Goal: Find specific page/section: Find specific page/section

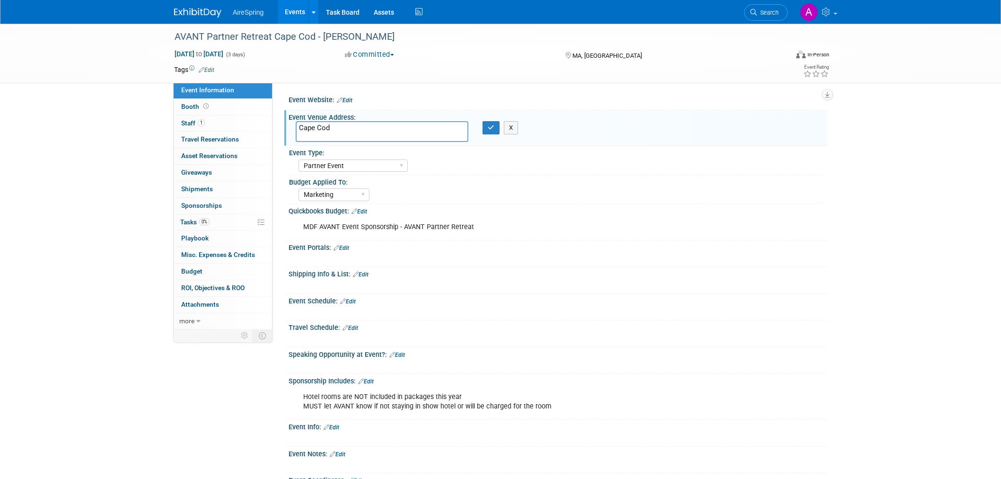
select select "Partner Event"
select select "Marketing"
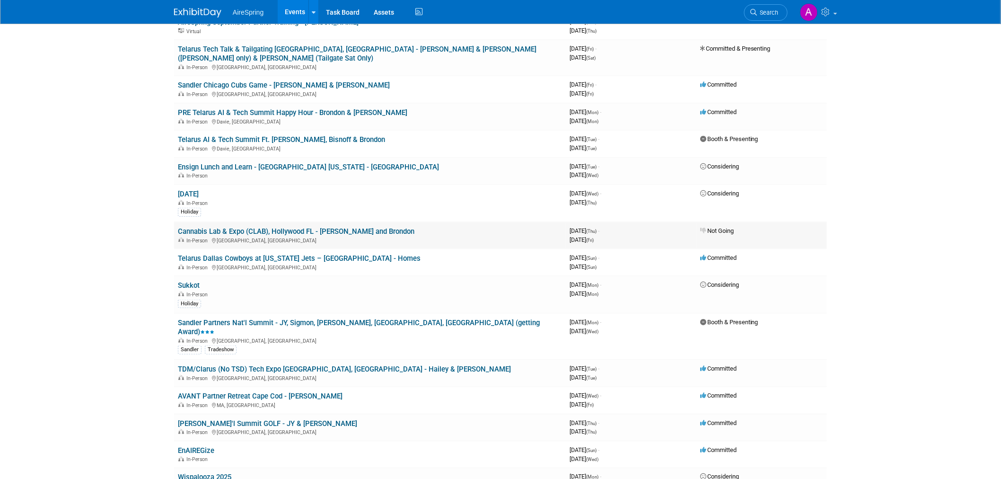
scroll to position [368, 0]
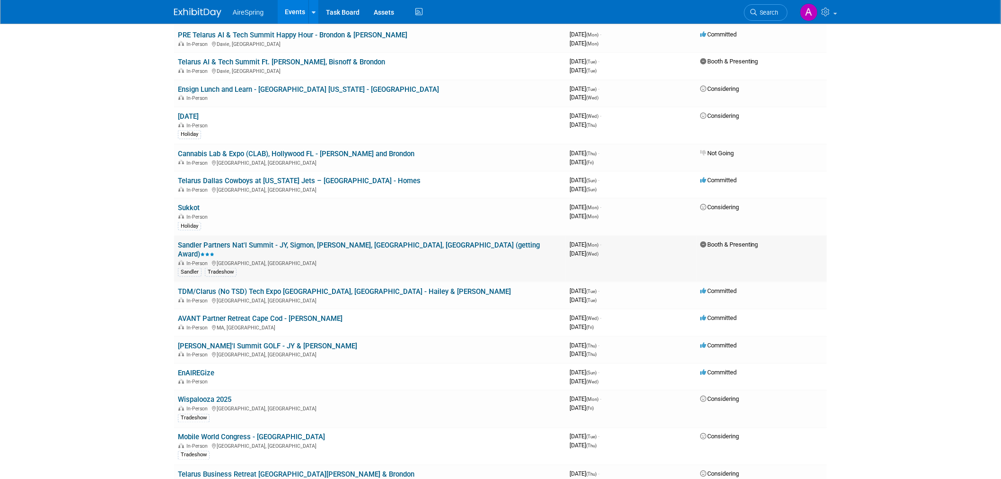
click at [490, 236] on td "Sandler Partners Nat'l Summit - JY, Sigmon, Castillo, Valderrama, Bender (getti…" at bounding box center [370, 259] width 392 height 46
click at [403, 241] on link "Sandler Partners Nat'l Summit - JY, Sigmon, [PERSON_NAME], [GEOGRAPHIC_DATA], […" at bounding box center [359, 250] width 362 height 18
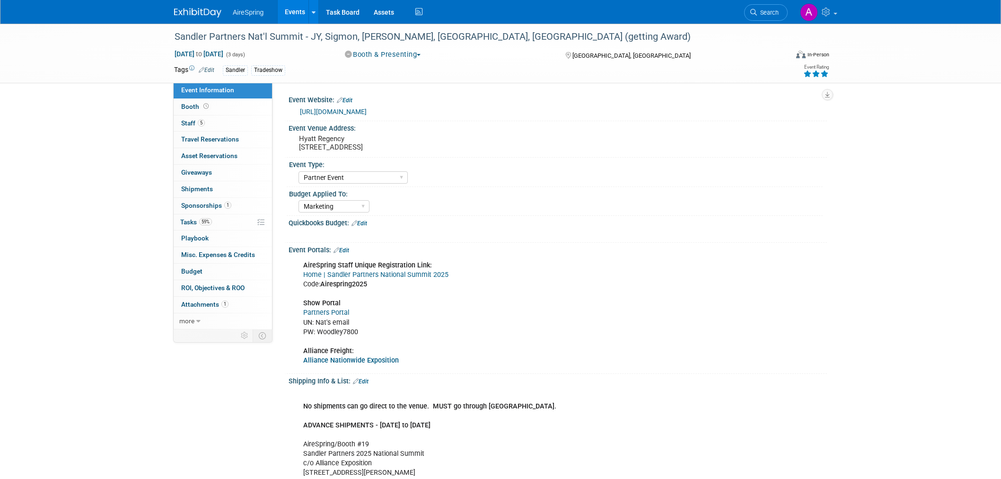
select select "Partner Event"
select select "Marketing"
click at [566, 243] on div "Event Portals: Edit" at bounding box center [558, 249] width 539 height 12
